Goal: Information Seeking & Learning: Learn about a topic

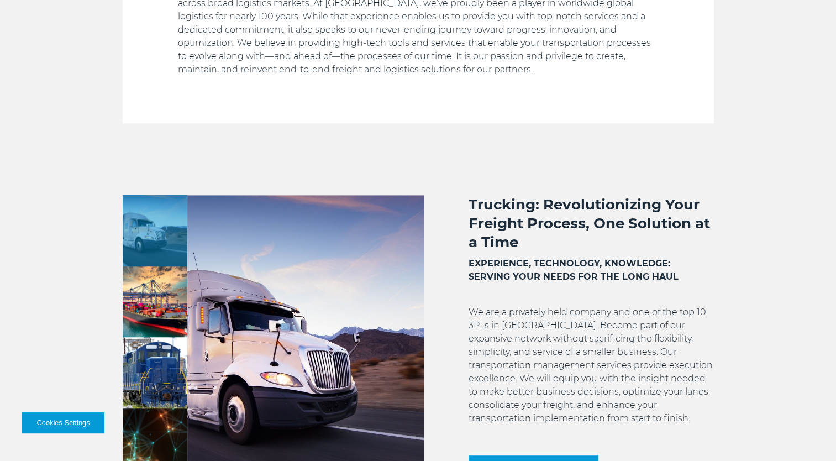
scroll to position [885, 0]
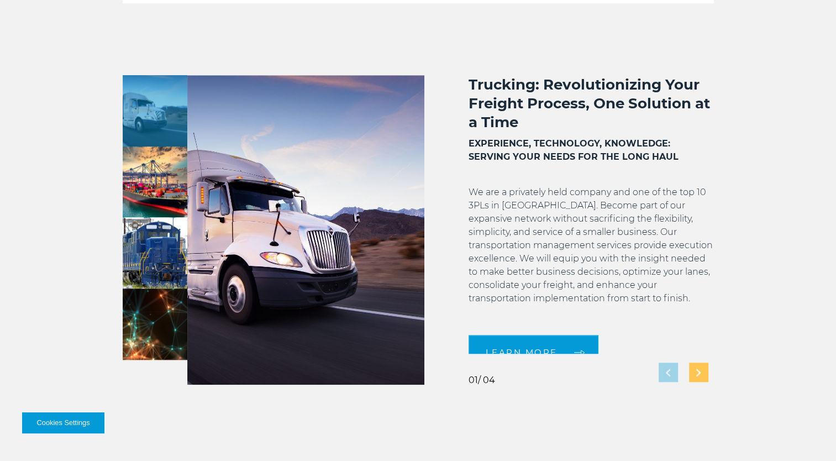
click at [697, 373] on img "Next slide" at bounding box center [699, 372] width 4 height 7
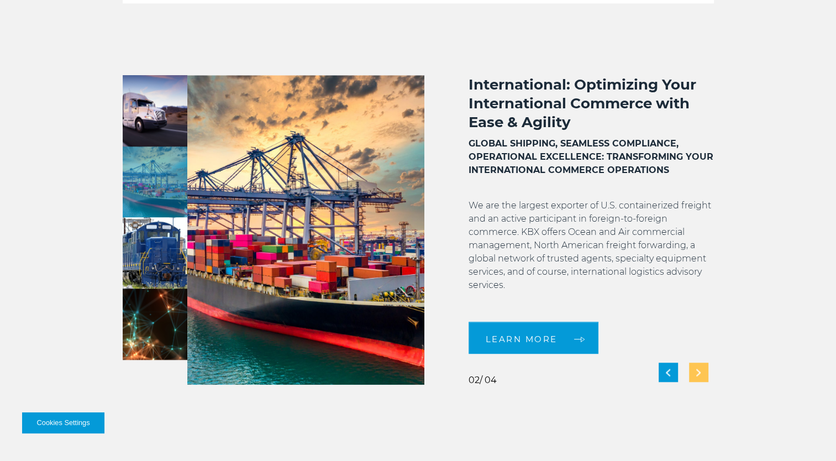
click at [697, 373] on img "Next slide" at bounding box center [699, 372] width 4 height 7
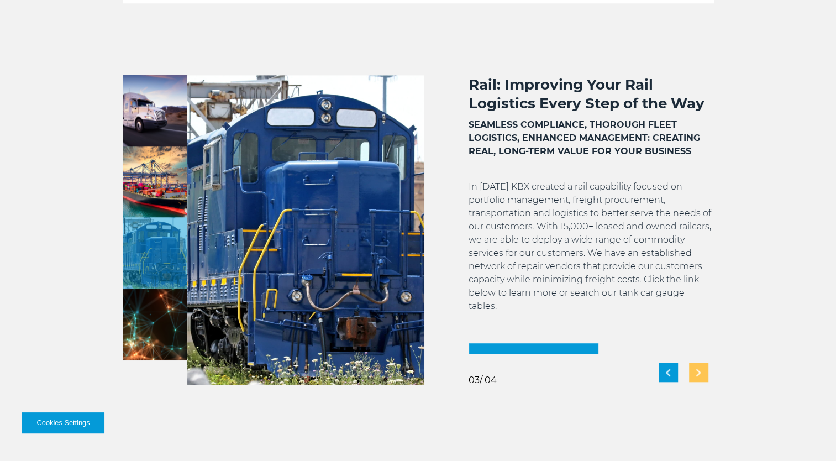
click at [697, 373] on img "Next slide" at bounding box center [699, 372] width 4 height 7
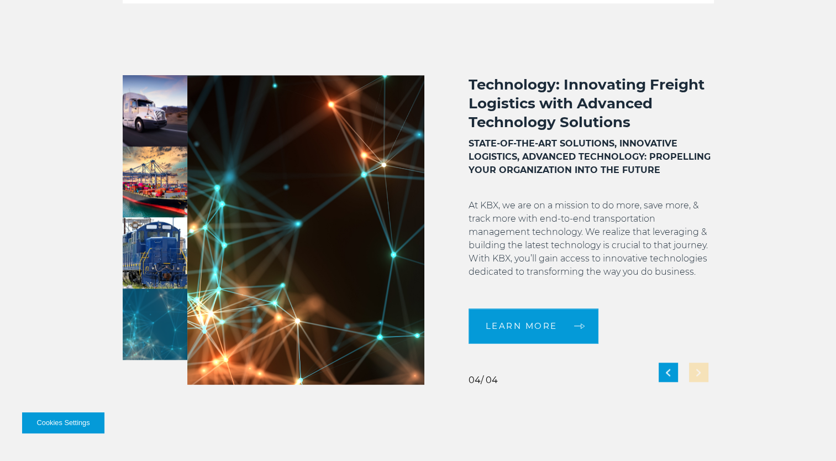
click at [696, 373] on div "Technology: Innovating Freight Logistics with Advanced Technology Solutions STA…" at bounding box center [570, 230] width 290 height 310
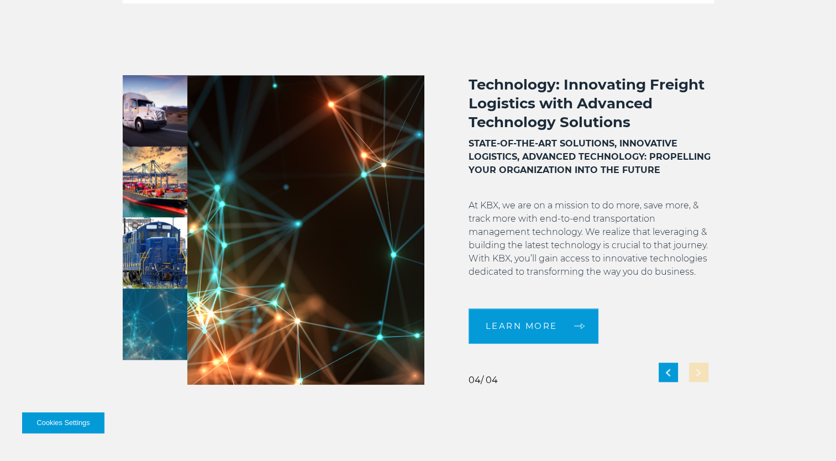
click at [696, 373] on div "Technology: Innovating Freight Logistics with Advanced Technology Solutions STA…" at bounding box center [570, 230] width 290 height 310
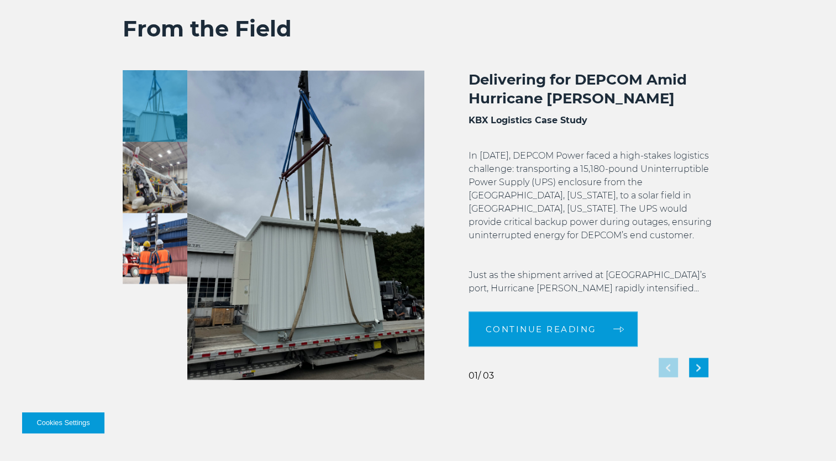
scroll to position [1984, 0]
